Goal: Task Accomplishment & Management: Complete application form

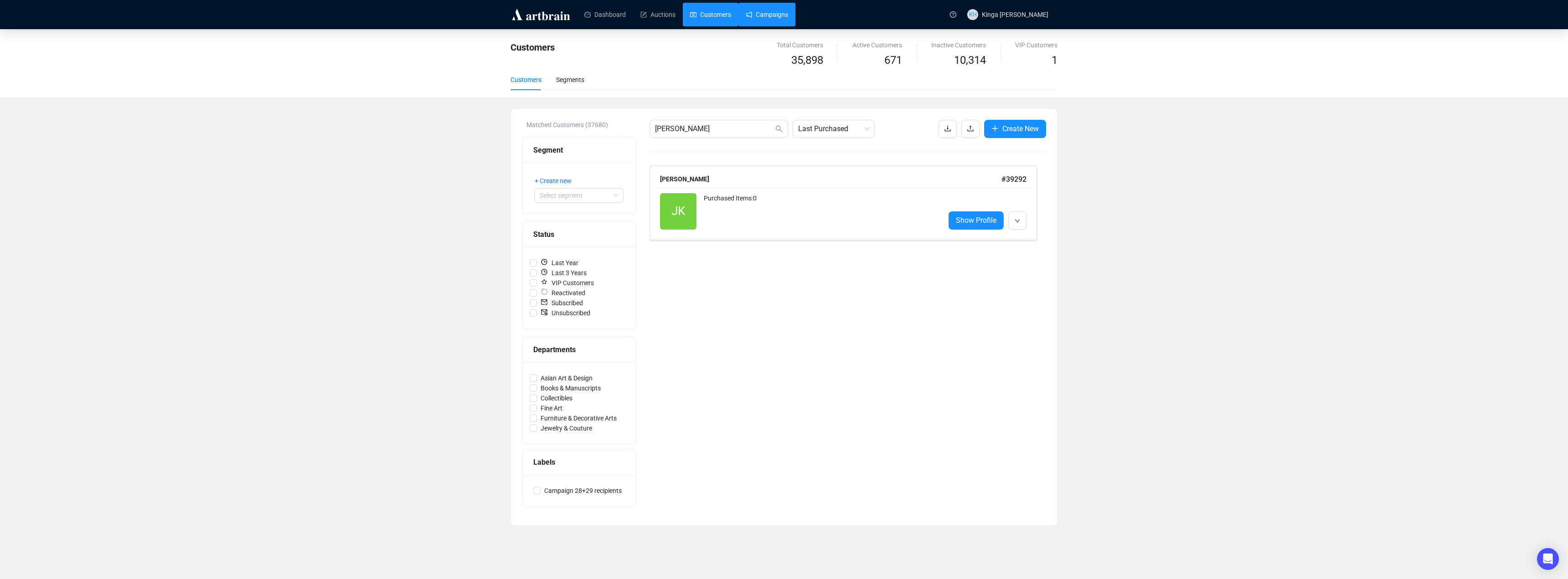
click at [759, 15] on link "Campaigns" at bounding box center [767, 14] width 43 height 24
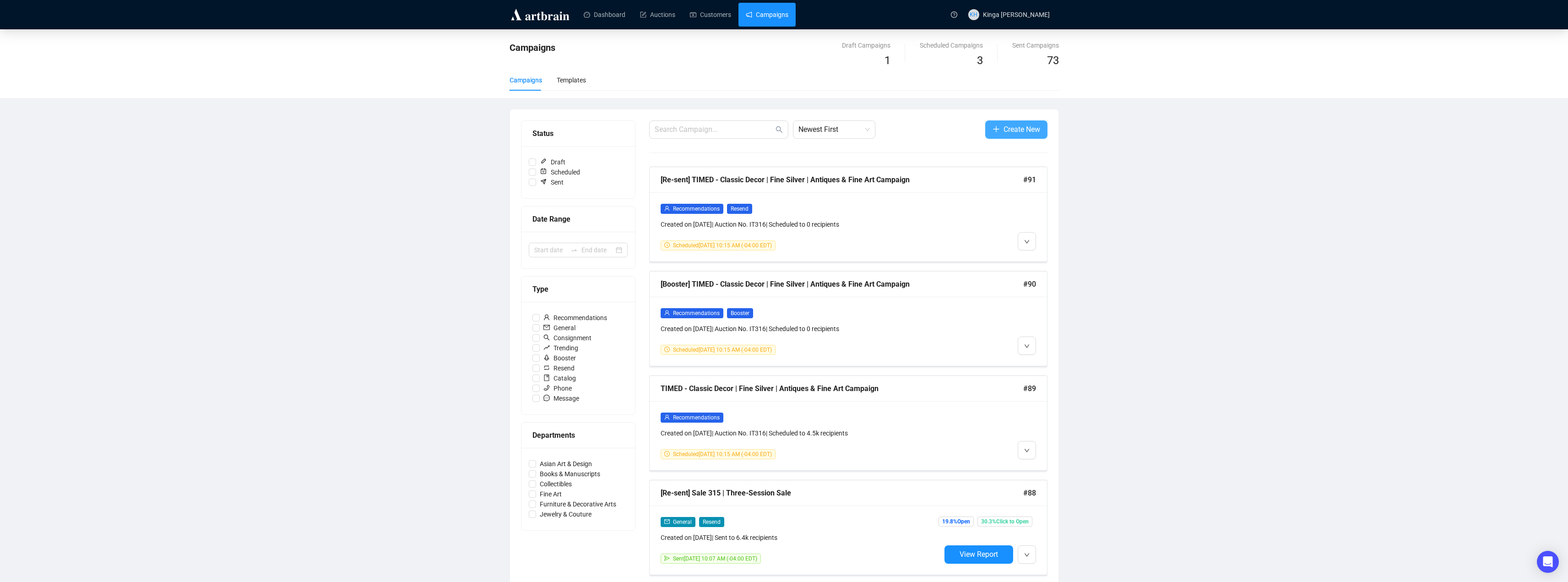
click at [1019, 132] on span "Create New" at bounding box center [1022, 129] width 37 height 11
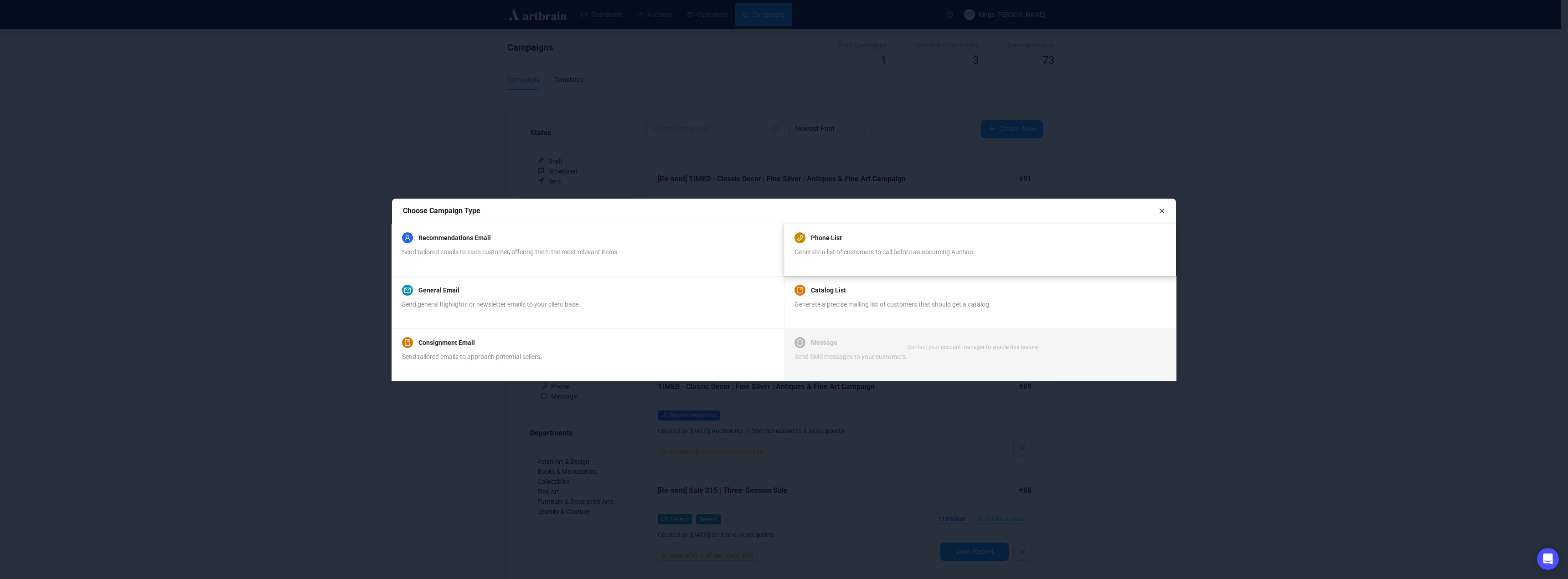
click at [859, 251] on span "Generate a list of customers to call before an upcoming Auction." at bounding box center [885, 252] width 181 height 7
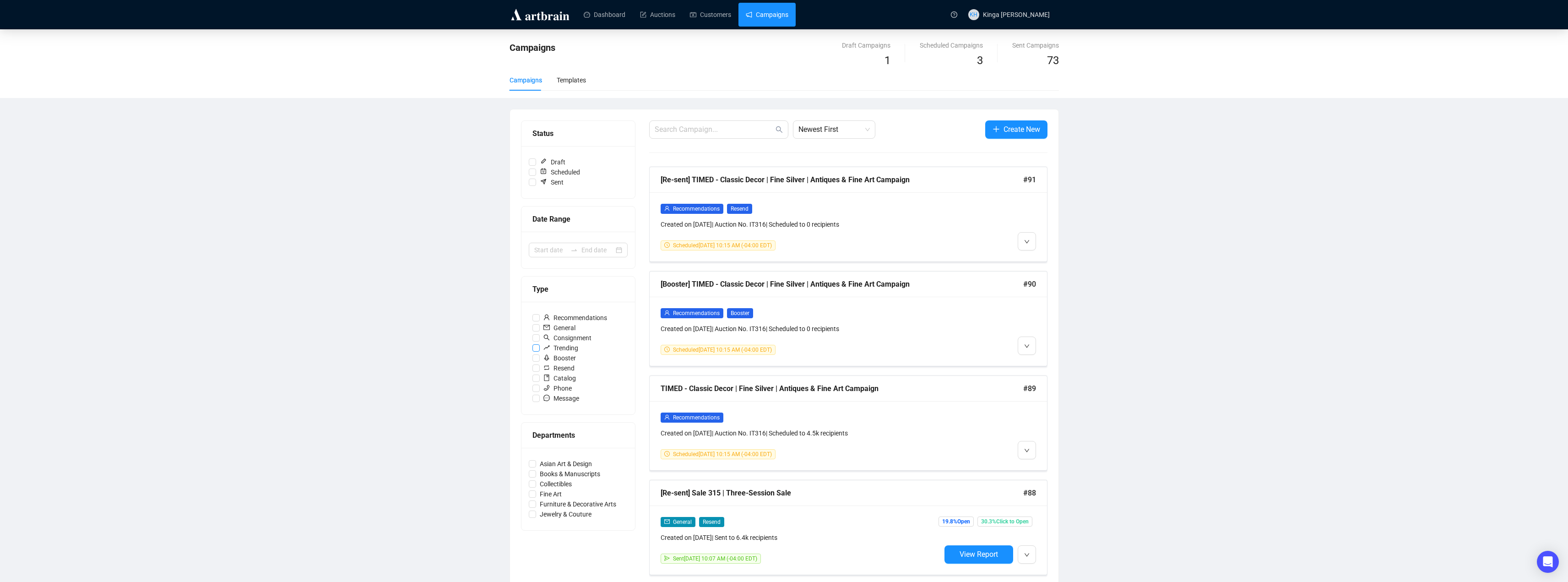
click at [536, 348] on input "Trending" at bounding box center [536, 348] width 7 height 7
checkbox input "true"
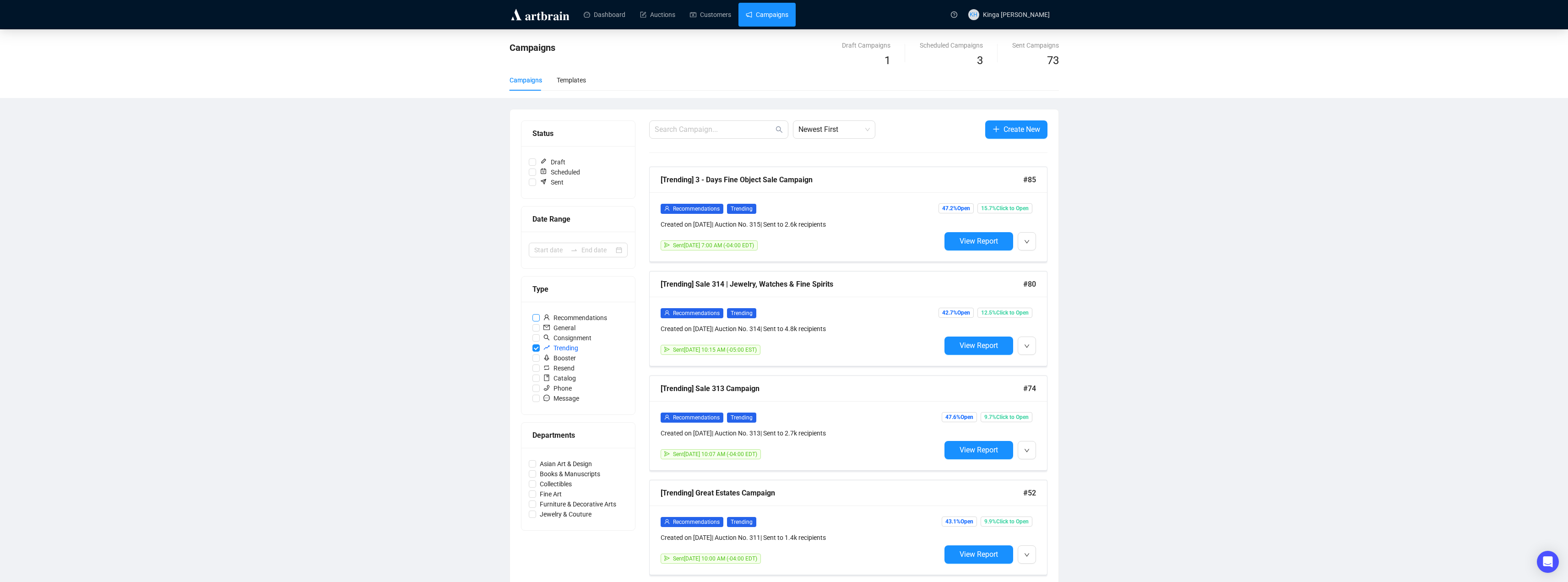
click at [538, 318] on input "Recommendations" at bounding box center [536, 317] width 7 height 7
checkbox input "true"
checkbox input "false"
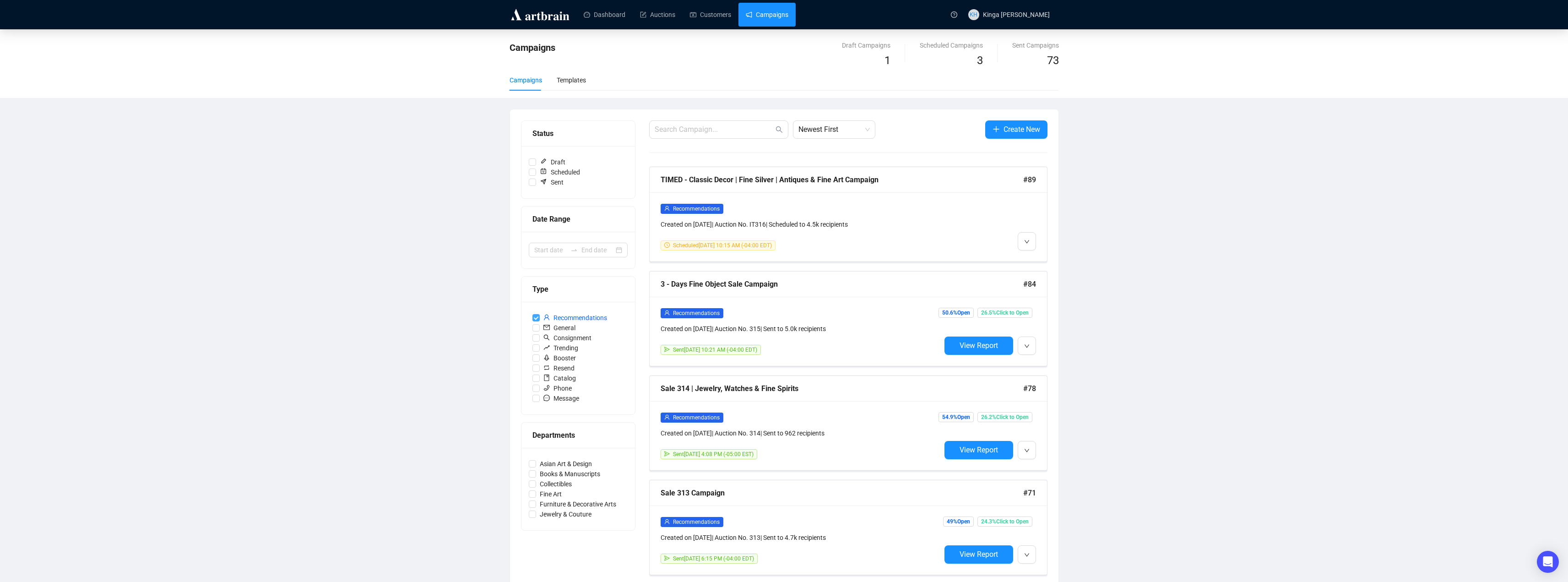
click at [536, 318] on input "Recommendations" at bounding box center [536, 317] width 7 height 7
checkbox input "false"
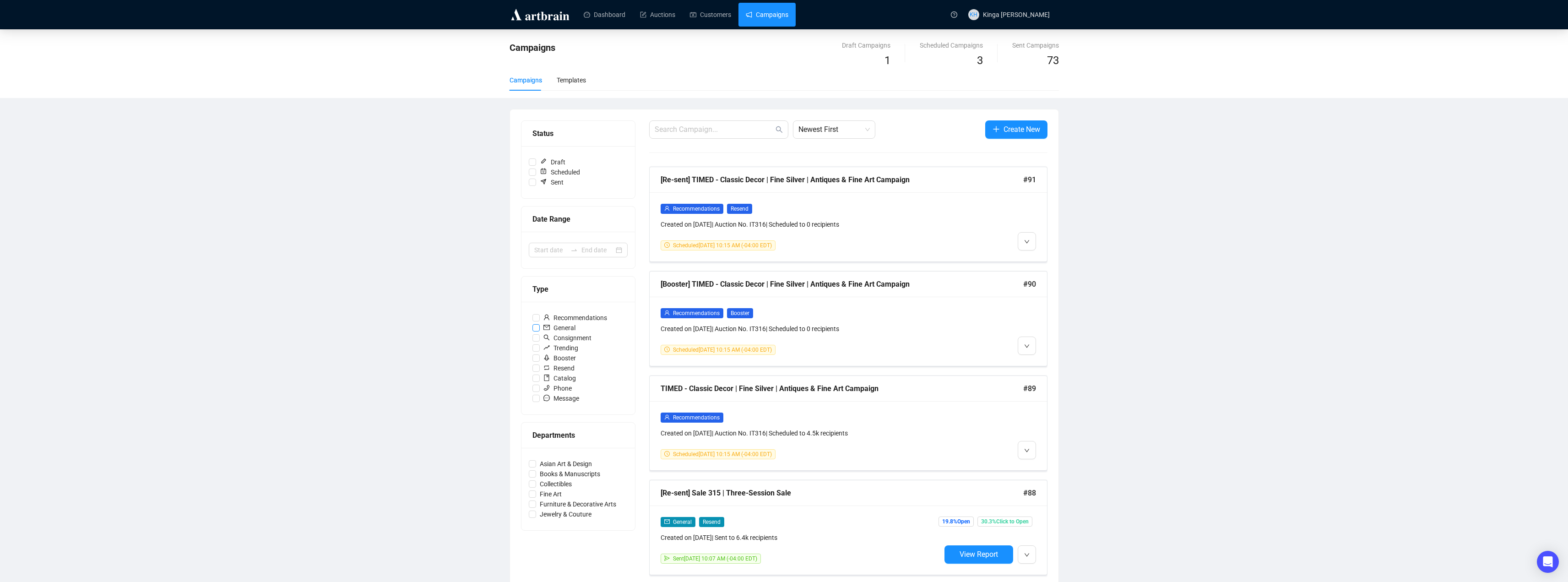
click at [536, 328] on input "General" at bounding box center [536, 328] width 7 height 7
checkbox input "true"
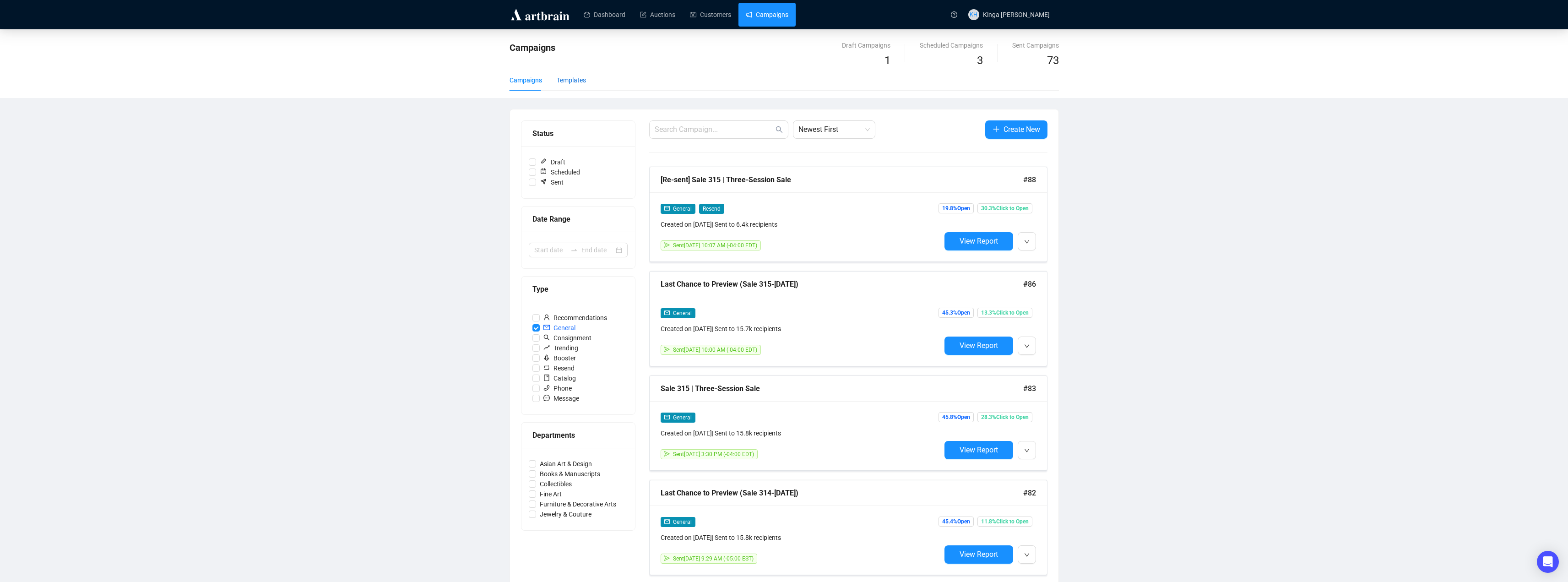
click at [568, 81] on div "Templates" at bounding box center [571, 80] width 30 height 10
